Goal: Task Accomplishment & Management: Use online tool/utility

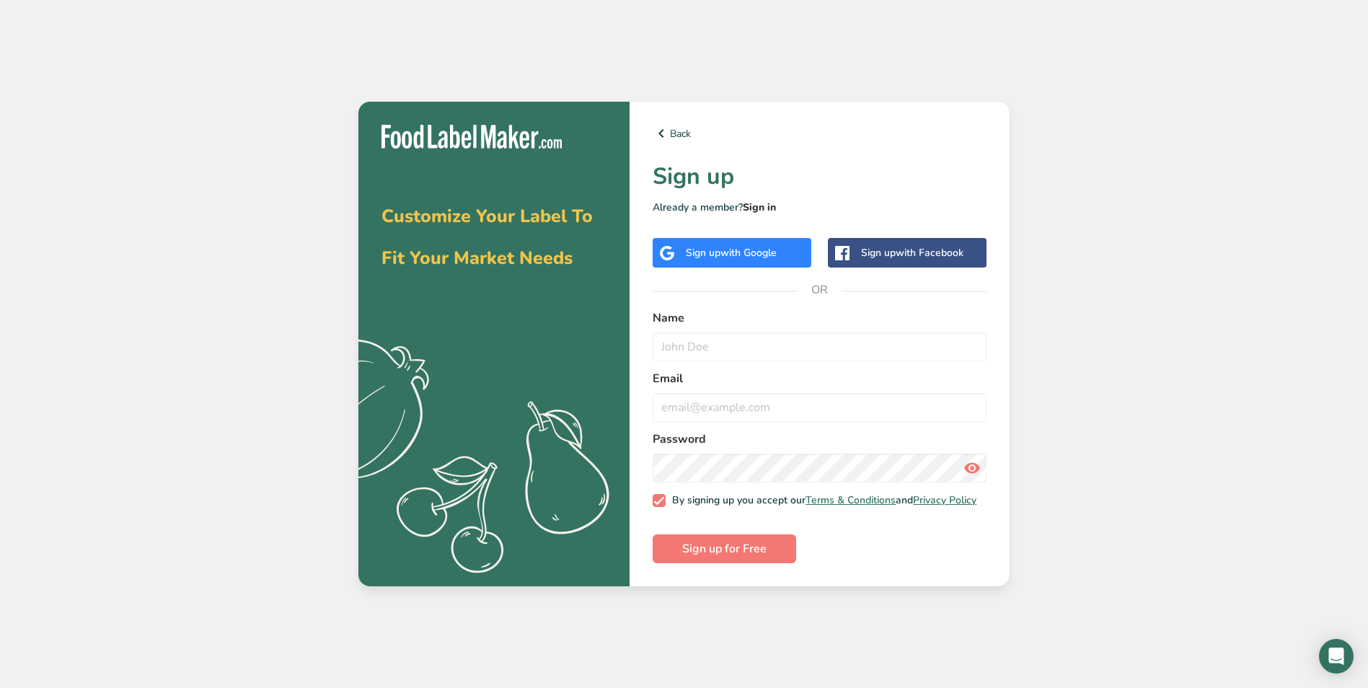
click at [768, 201] on link "Sign in" at bounding box center [759, 208] width 33 height 14
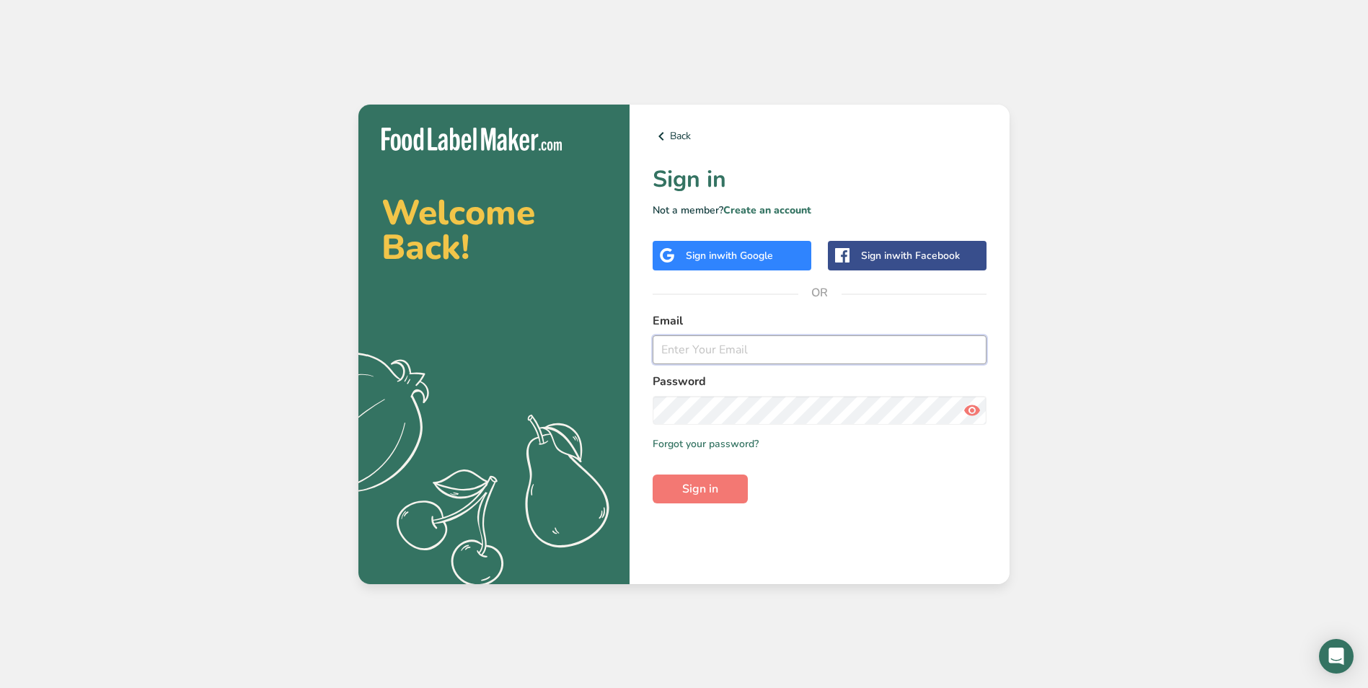
click at [737, 343] on input "email" at bounding box center [820, 349] width 334 height 29
type input "Cristaylor21@gmail.com"
click at [745, 250] on span "with Google" at bounding box center [745, 256] width 56 height 14
